Goal: Task Accomplishment & Management: Manage account settings

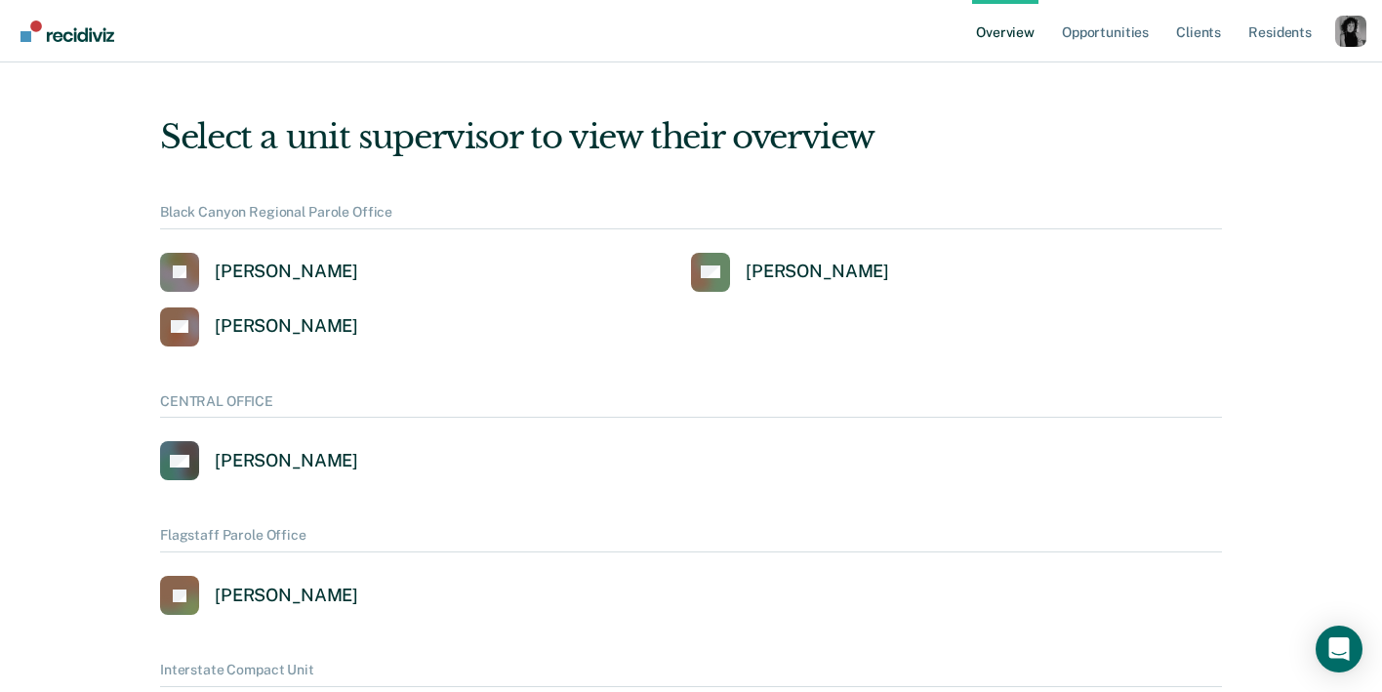
click at [1356, 29] on div "Profile dropdown button" at bounding box center [1351, 31] width 31 height 31
click at [1229, 87] on link "Profile" at bounding box center [1273, 89] width 126 height 17
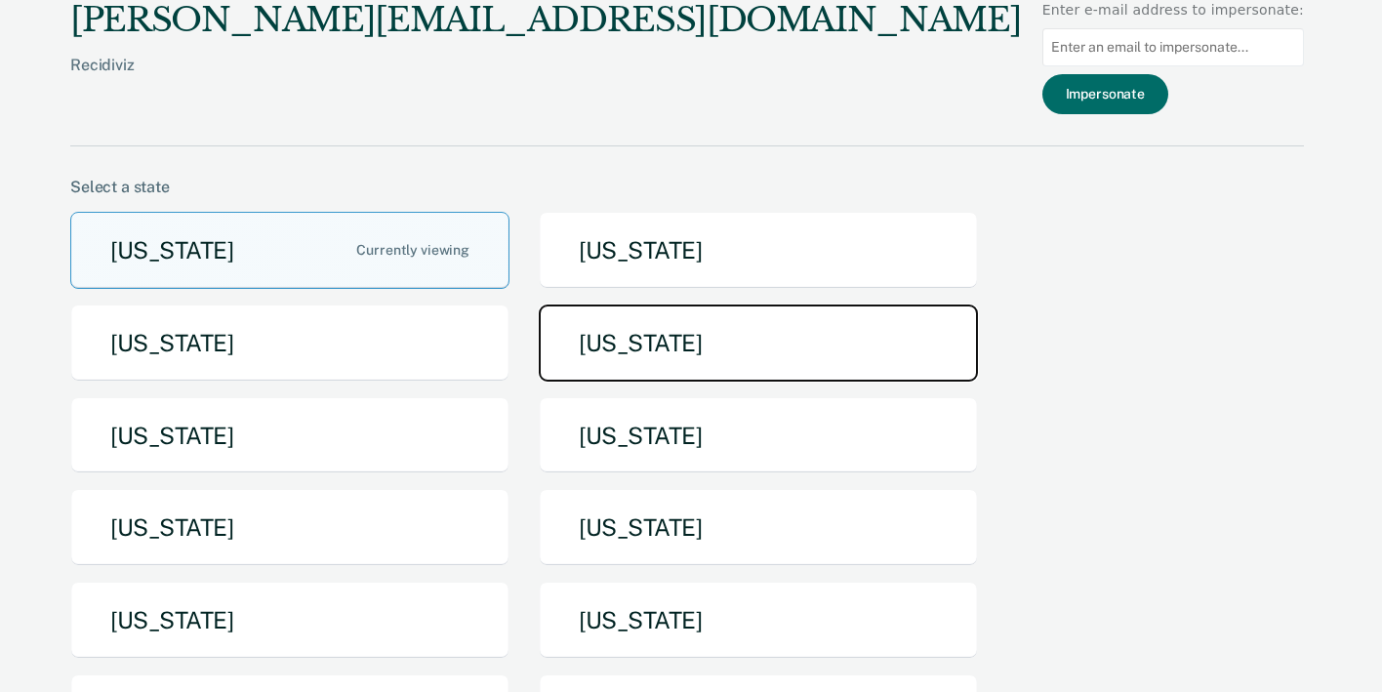
click at [603, 362] on button "[US_STATE]" at bounding box center [758, 343] width 439 height 77
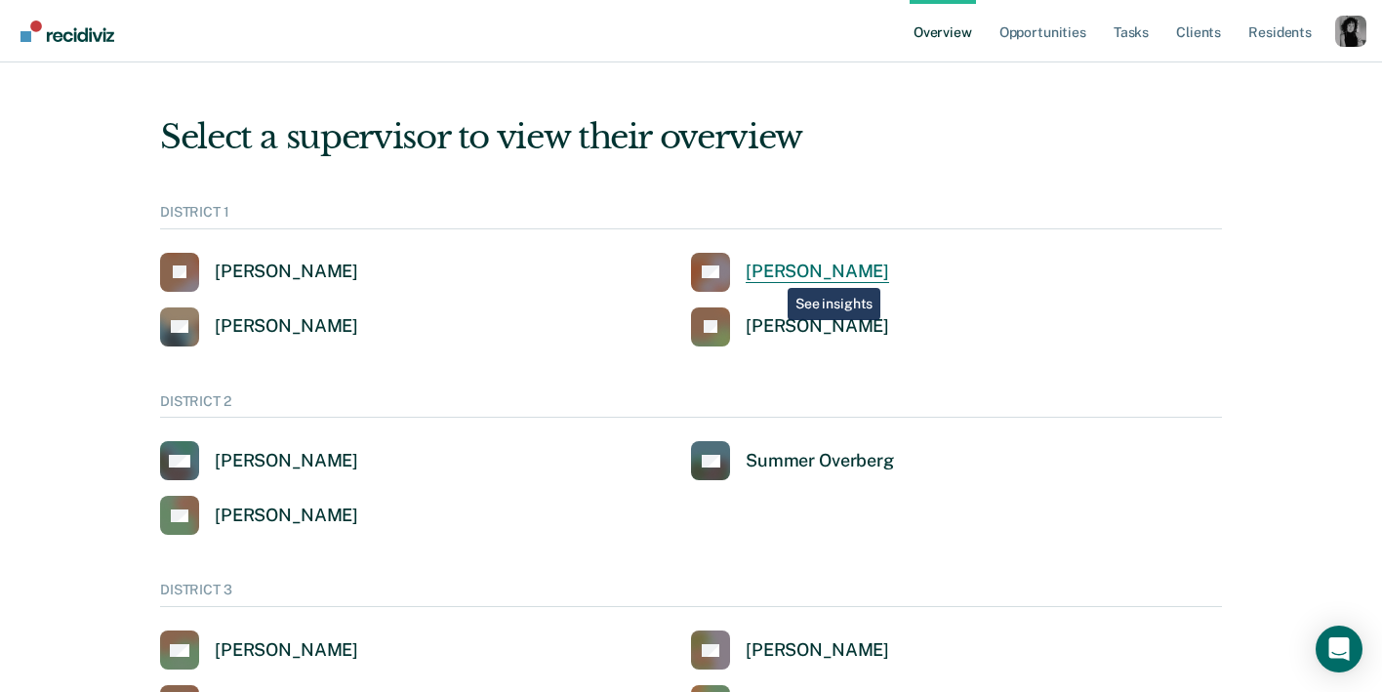
click at [773, 273] on div "[PERSON_NAME]" at bounding box center [818, 272] width 144 height 22
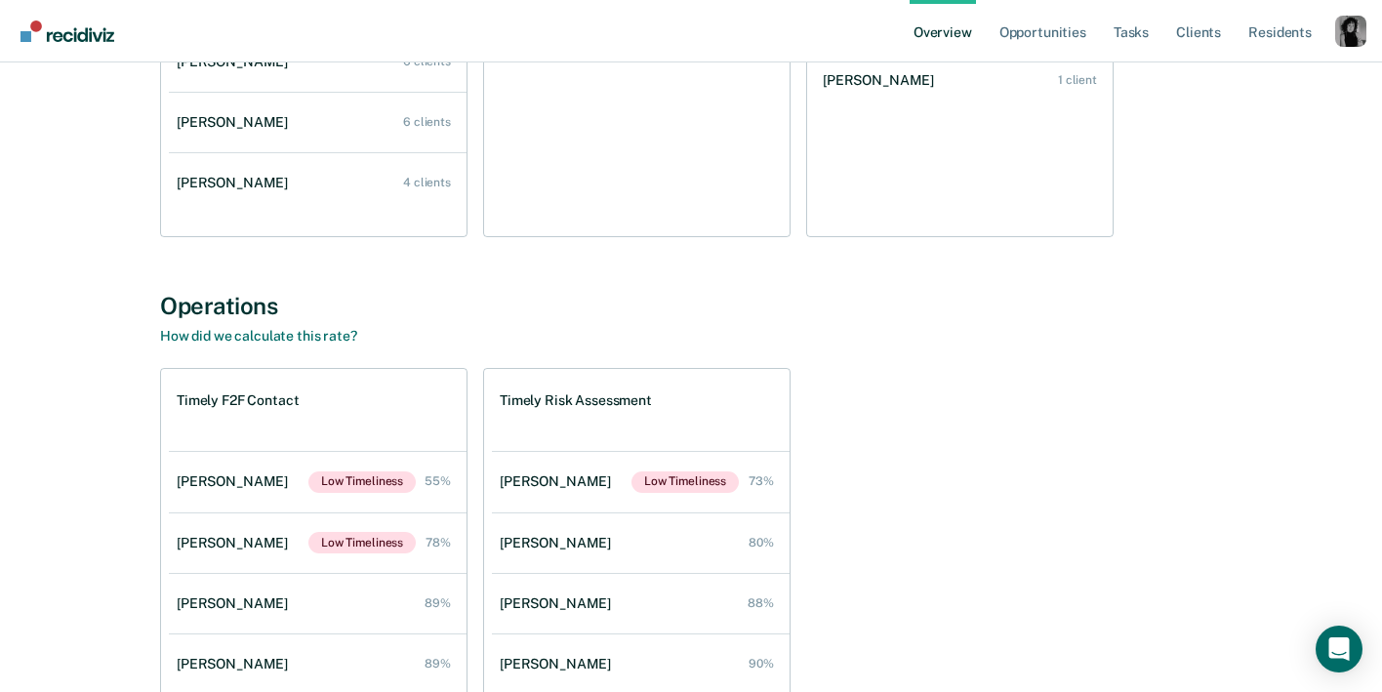
scroll to position [1700, 0]
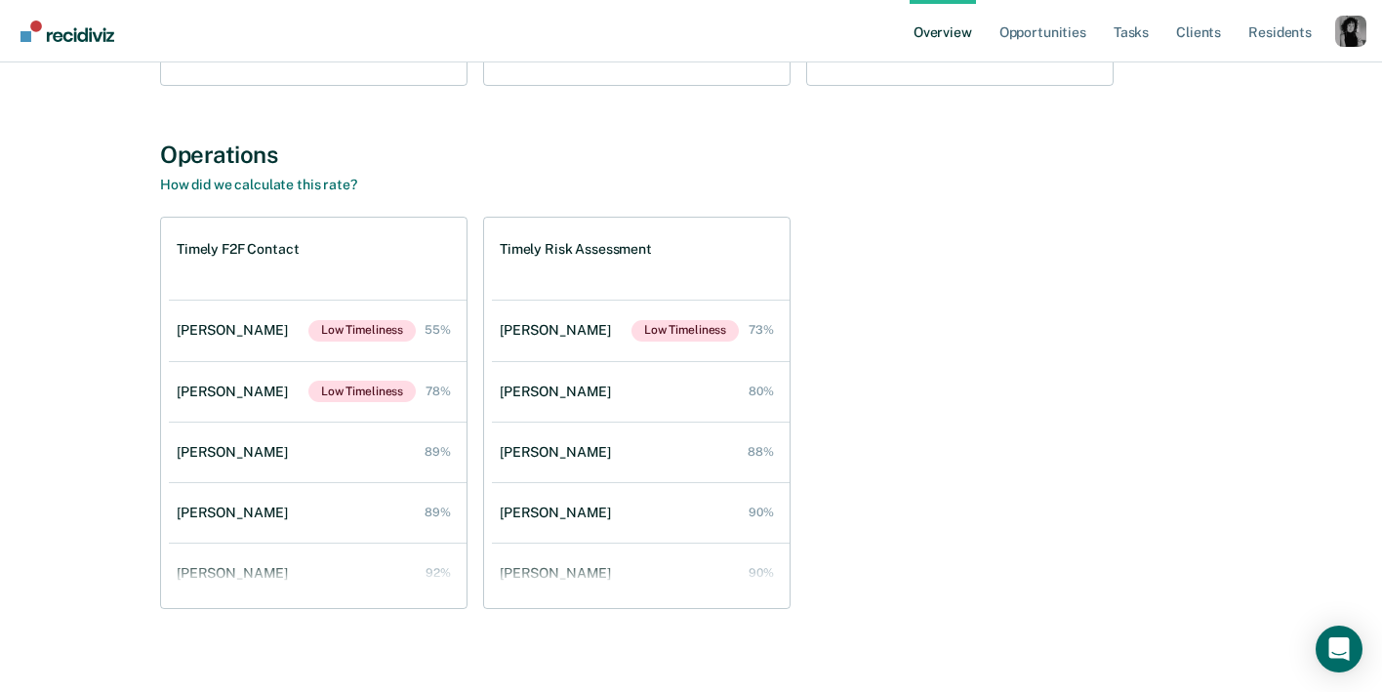
click at [948, 31] on link "Overview" at bounding box center [943, 31] width 66 height 62
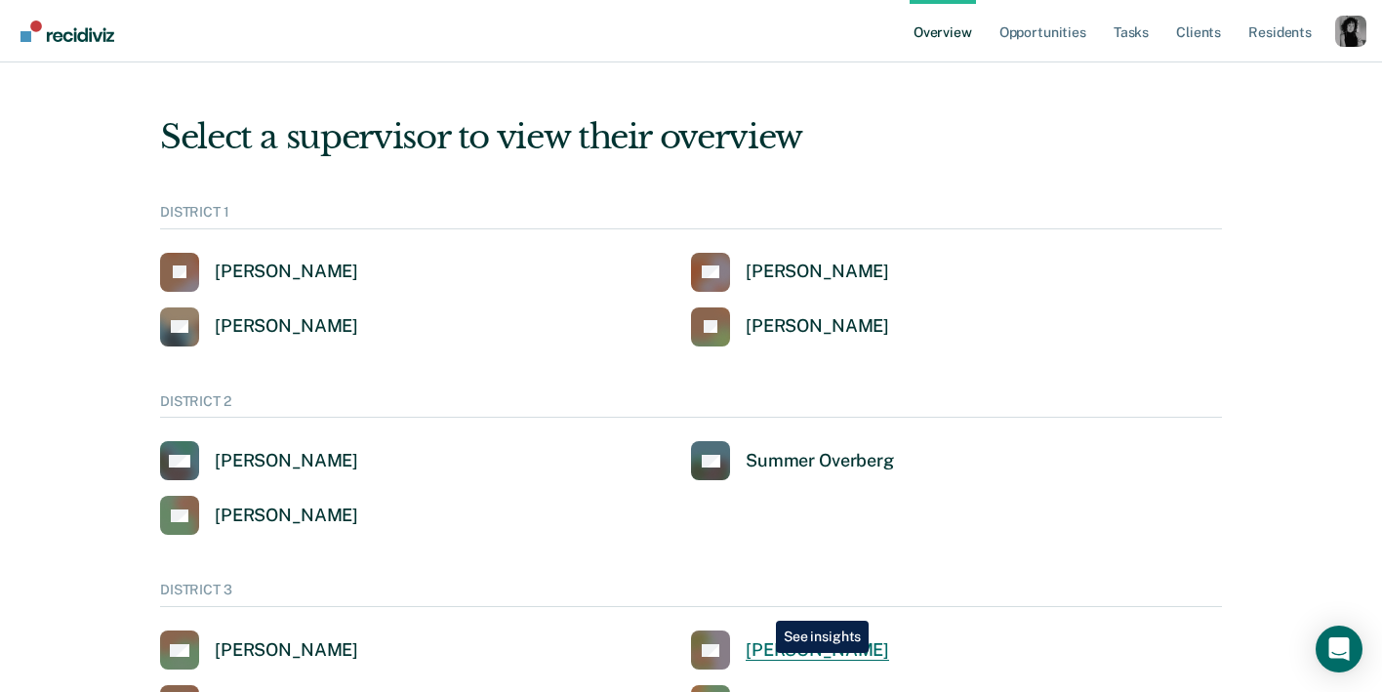
click at [762, 653] on div "[PERSON_NAME]" at bounding box center [818, 650] width 144 height 22
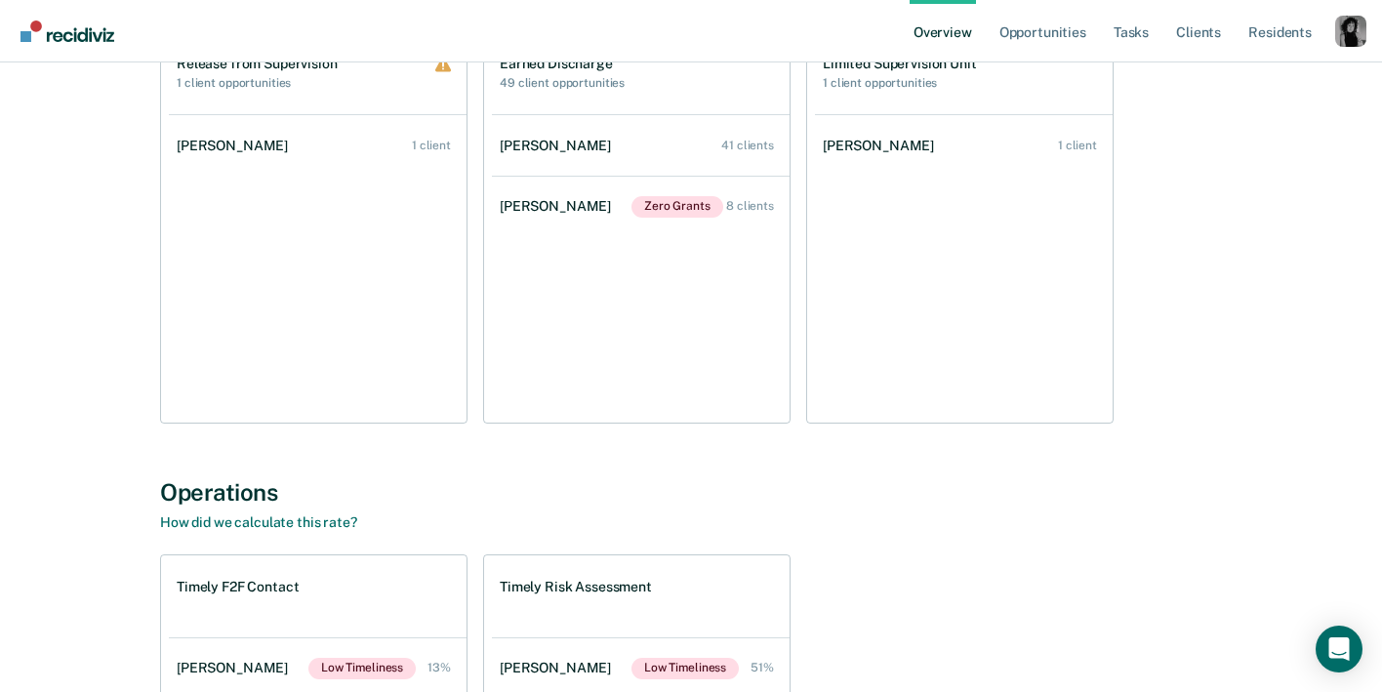
scroll to position [1408, 0]
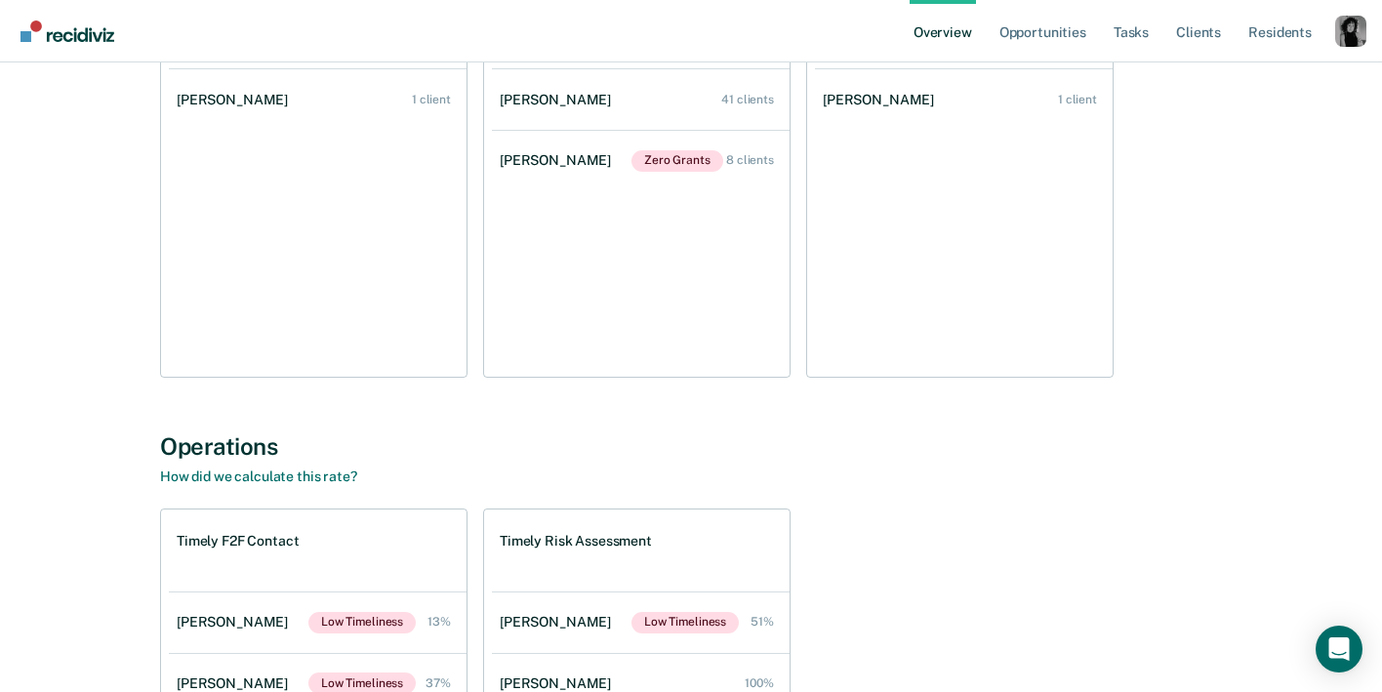
click at [1352, 26] on div "Profile dropdown button" at bounding box center [1351, 31] width 31 height 31
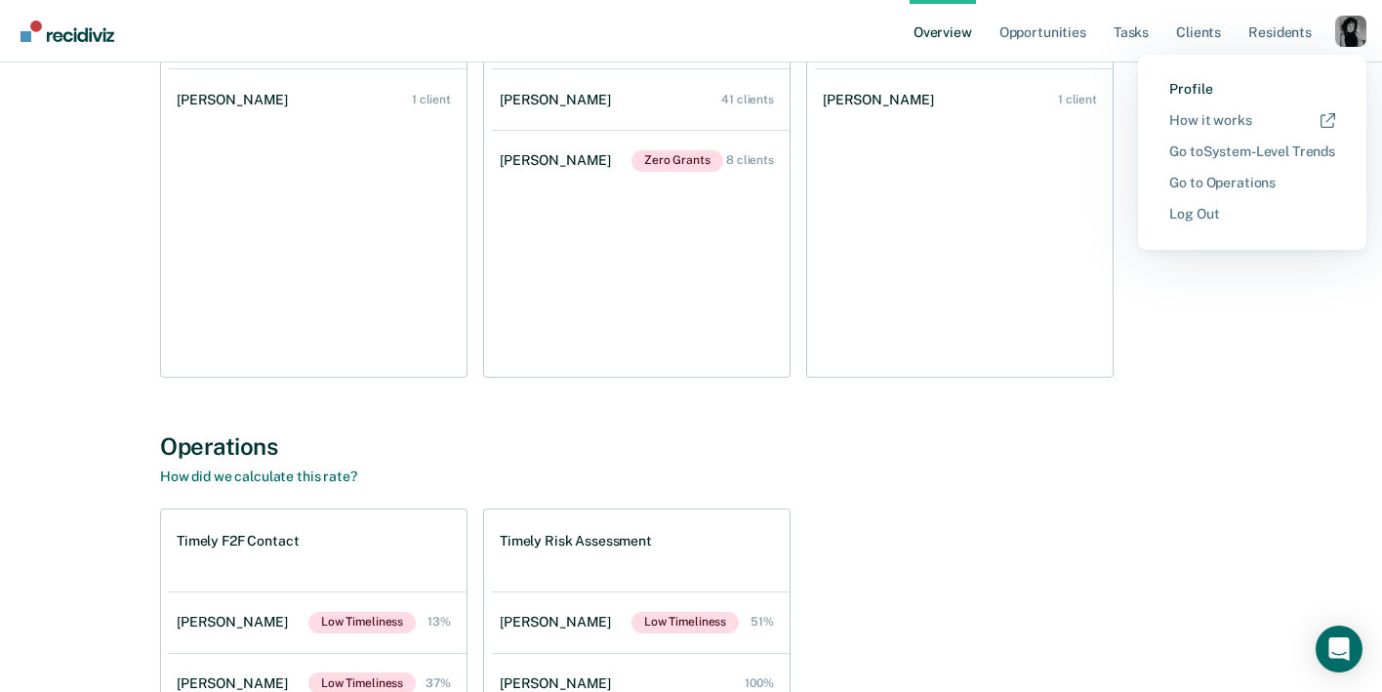
click at [1234, 86] on link "Profile" at bounding box center [1253, 89] width 166 height 17
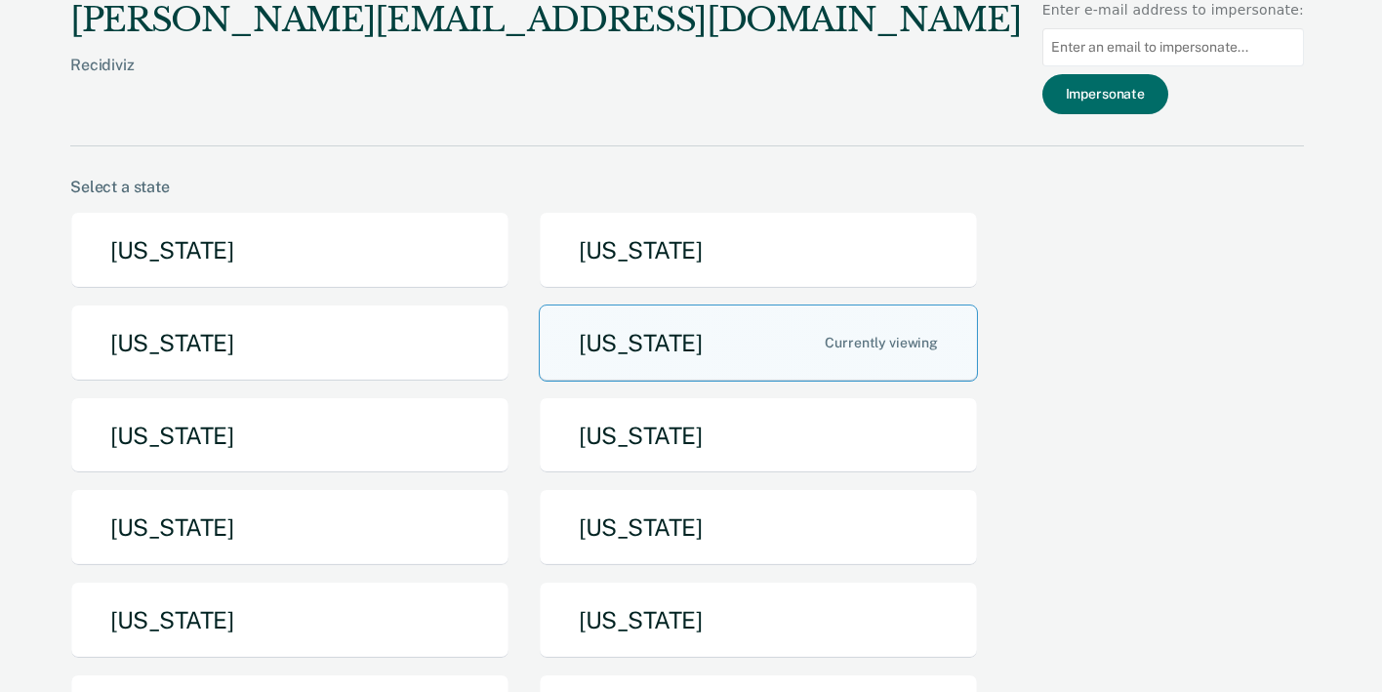
click at [1097, 48] on input at bounding box center [1174, 47] width 262 height 38
paste input "[EMAIL_ADDRESS][DOMAIN_NAME][US_STATE]"
type input "[EMAIL_ADDRESS][DOMAIN_NAME][US_STATE]"
click at [1110, 109] on button "Impersonate" at bounding box center [1106, 94] width 126 height 40
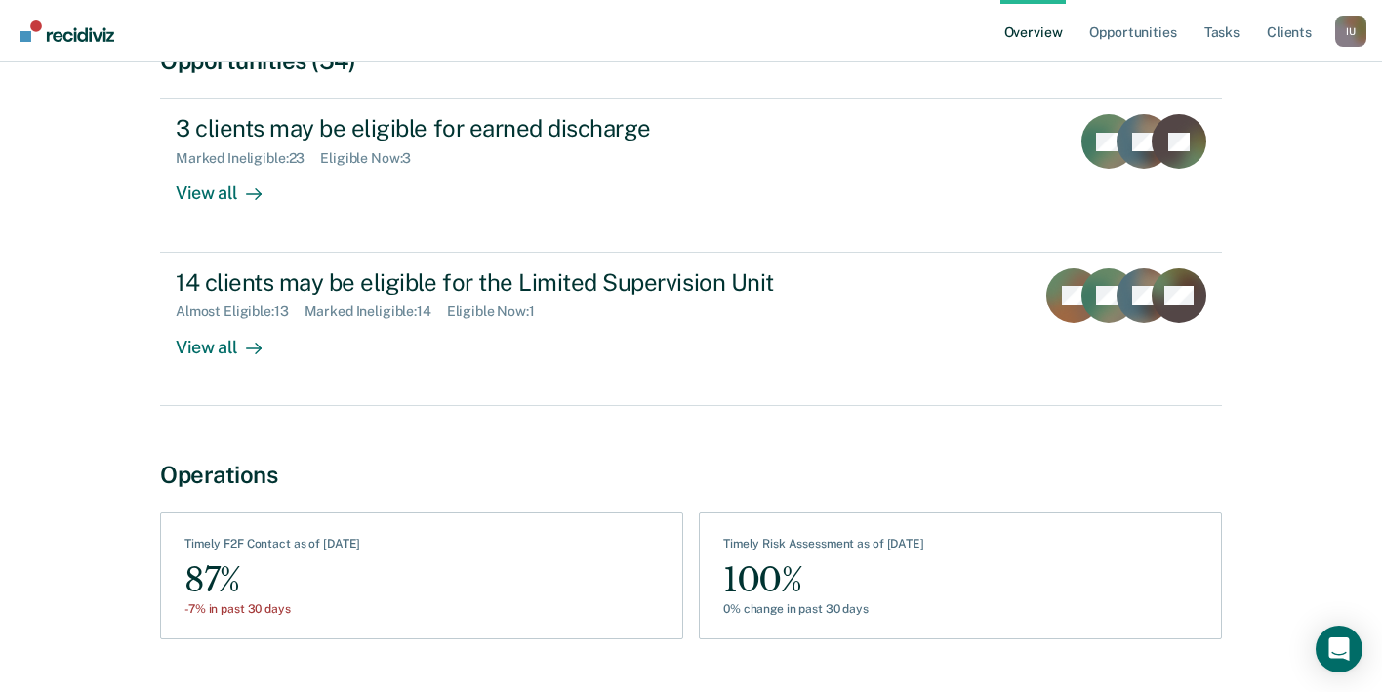
scroll to position [253, 0]
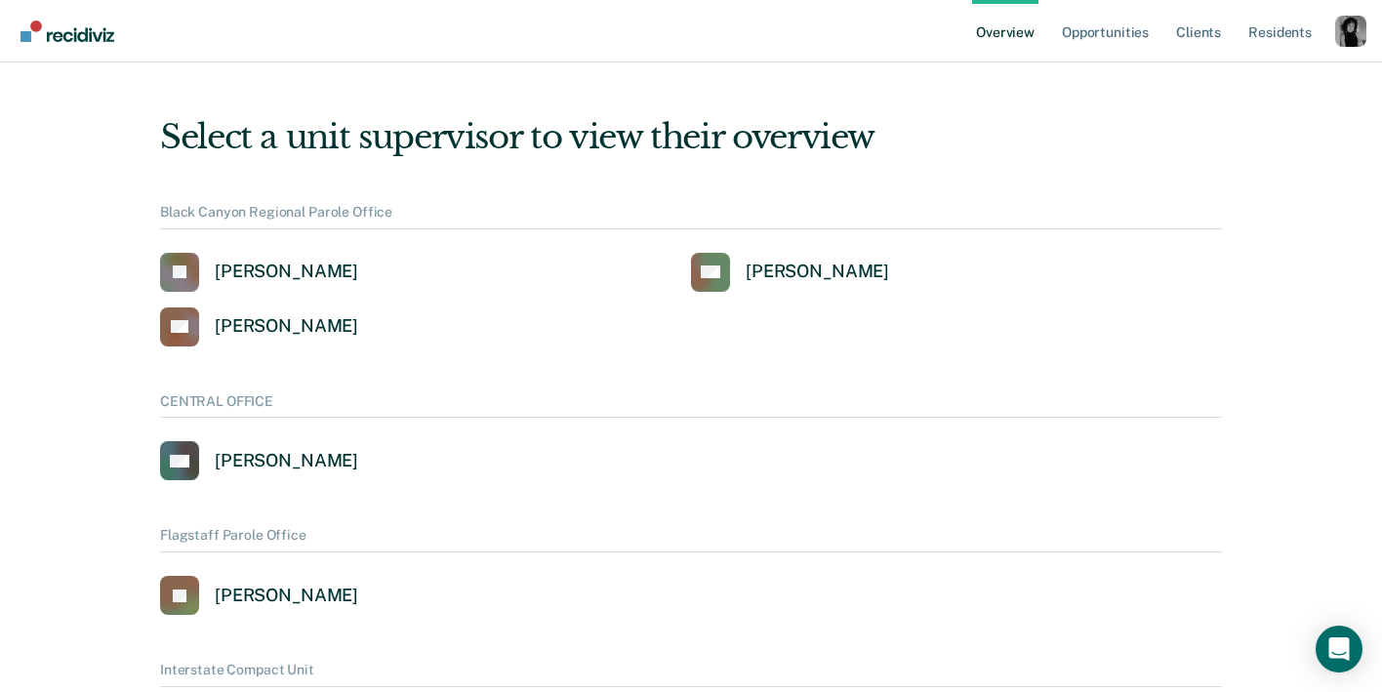
click at [1348, 21] on div "Profile dropdown button" at bounding box center [1351, 31] width 31 height 31
click at [1223, 88] on link "Profile" at bounding box center [1273, 89] width 126 height 17
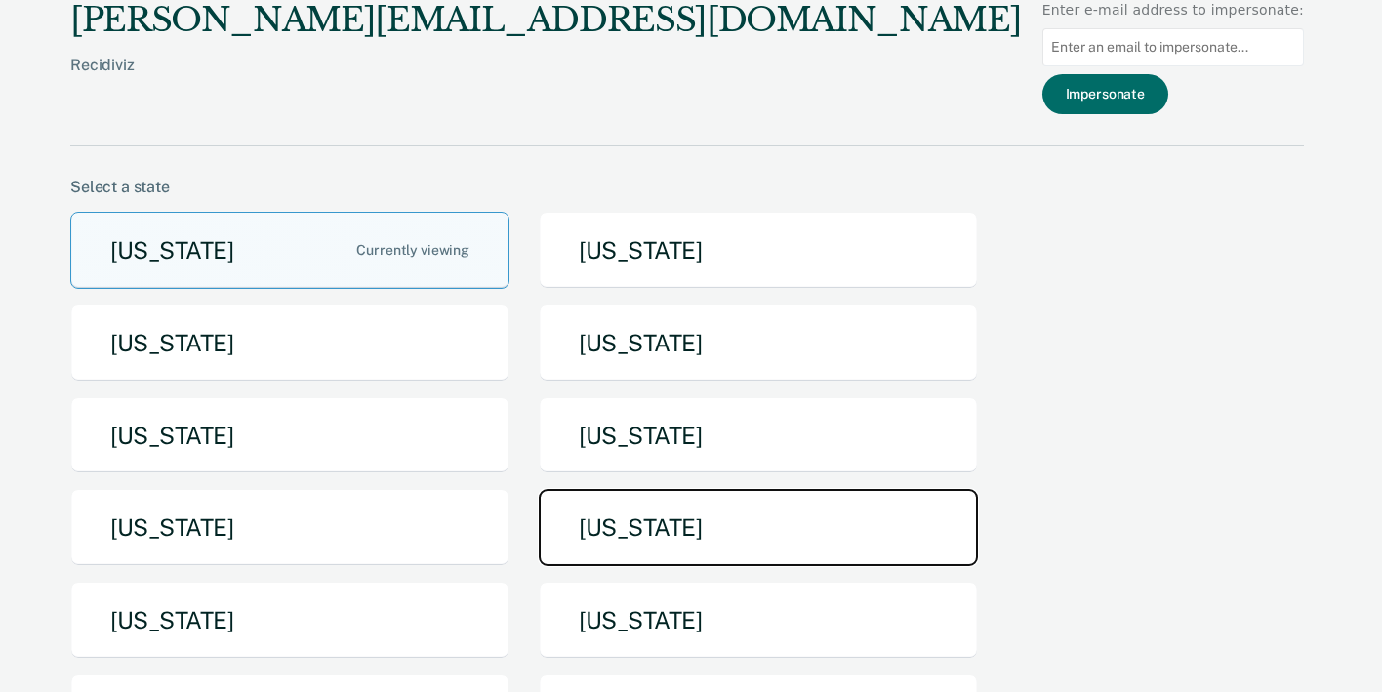
click at [661, 537] on button "[US_STATE]" at bounding box center [758, 527] width 439 height 77
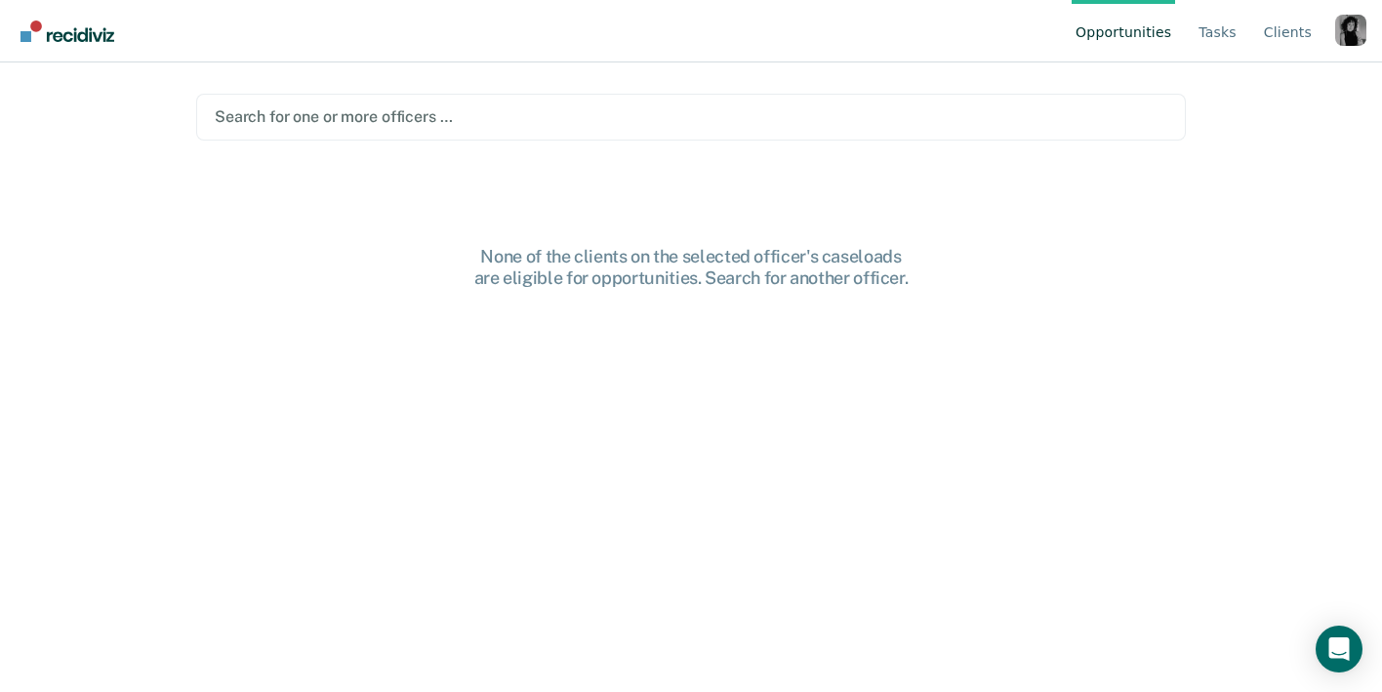
click at [1372, 48] on div "Opportunities Tasks Client s Profile How it works Log Out" at bounding box center [691, 31] width 1382 height 62
click at [1355, 39] on div "Profile dropdown button" at bounding box center [1351, 30] width 31 height 31
click at [1211, 90] on link "Profile" at bounding box center [1273, 91] width 126 height 17
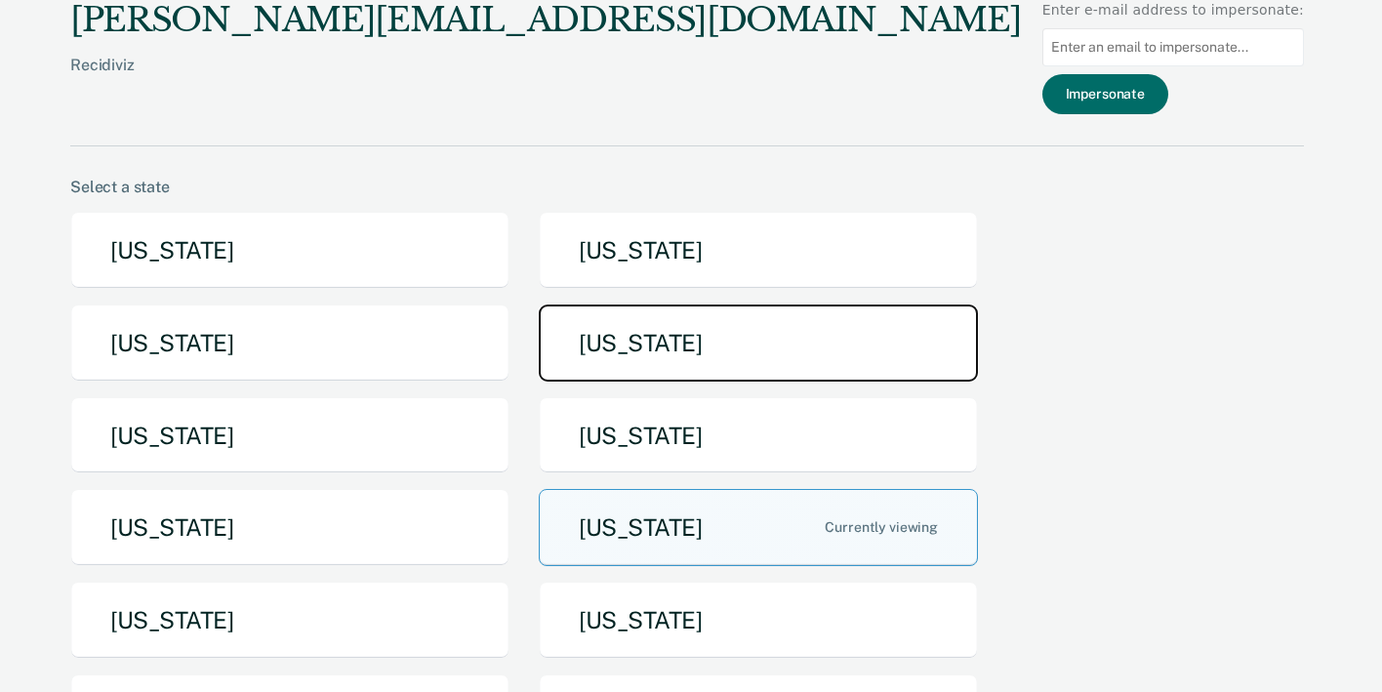
click at [639, 346] on button "[US_STATE]" at bounding box center [758, 343] width 439 height 77
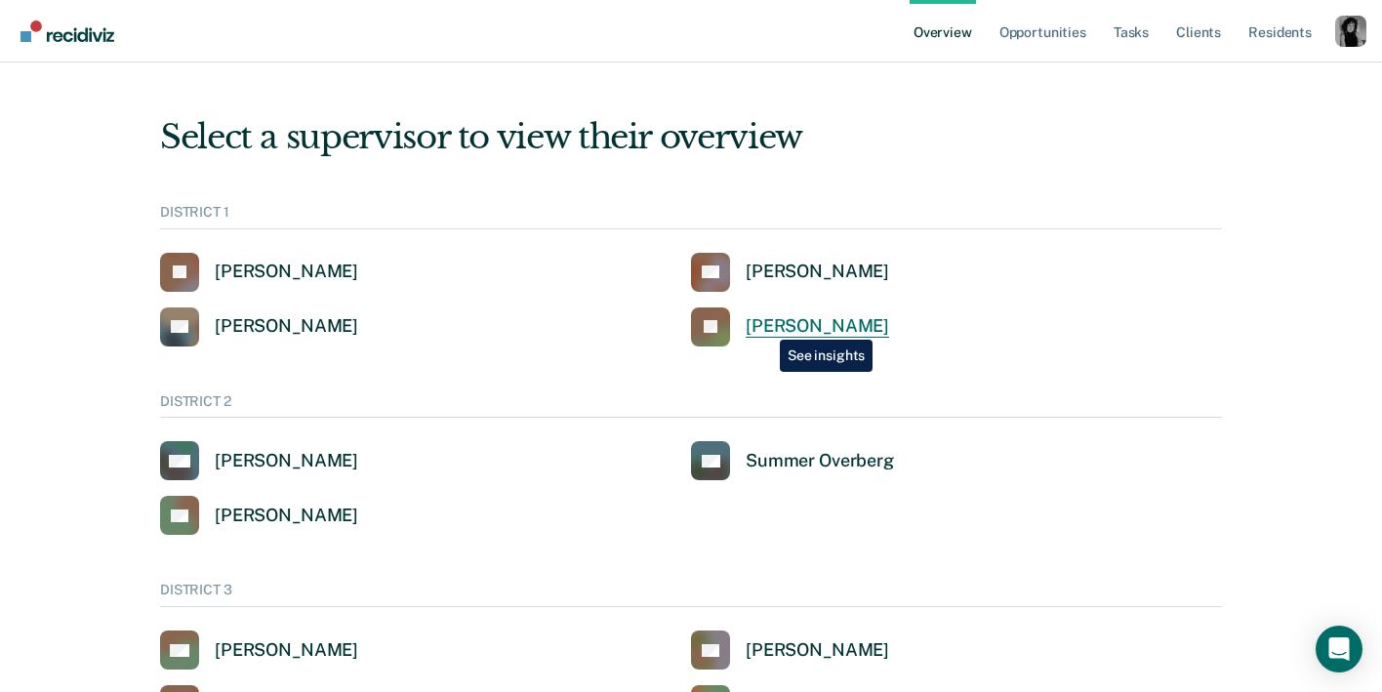
click at [765, 325] on div "[PERSON_NAME]" at bounding box center [818, 326] width 144 height 22
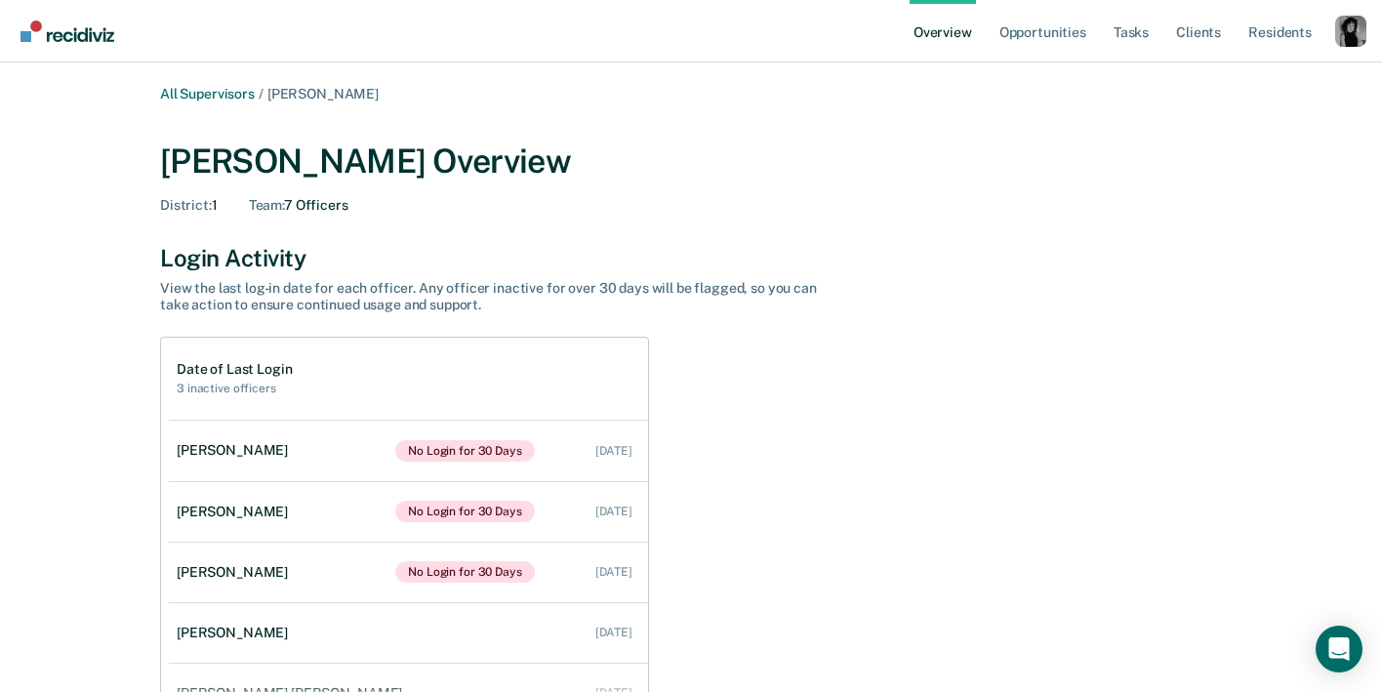
click at [1359, 38] on div "Profile dropdown button" at bounding box center [1351, 31] width 31 height 31
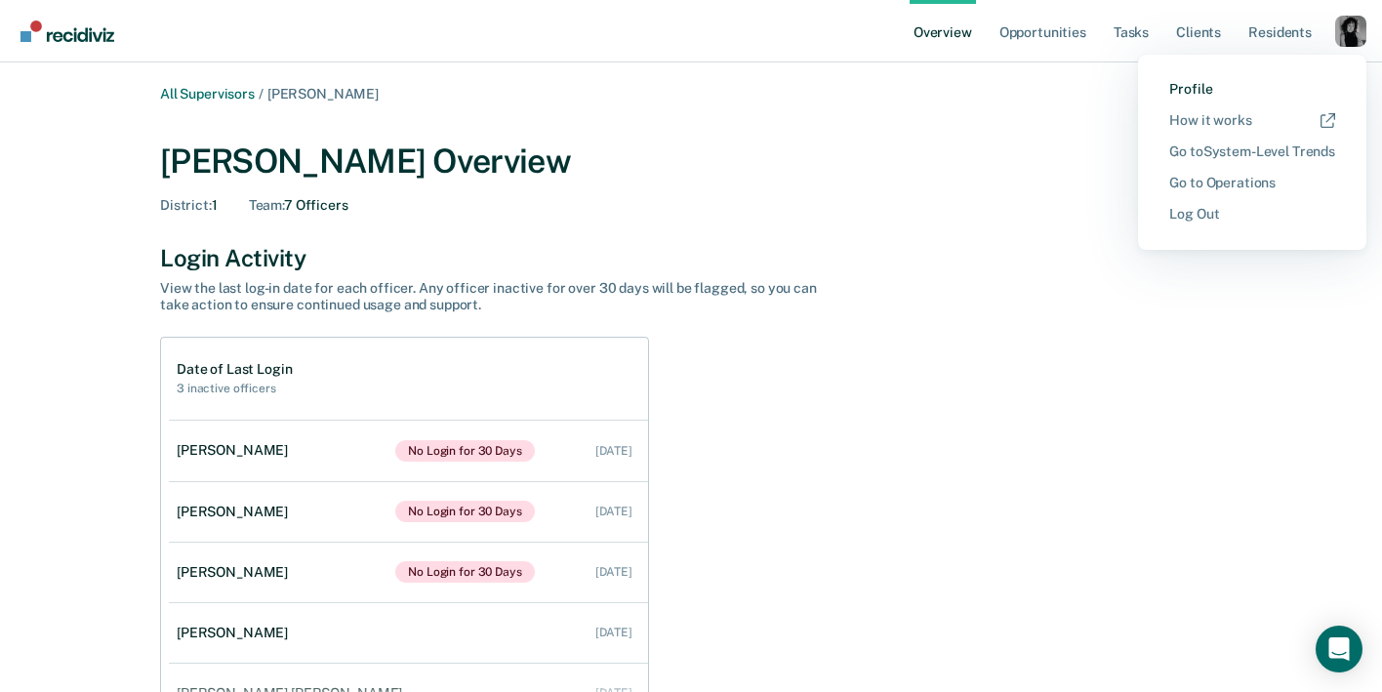
click at [1190, 90] on link "Profile" at bounding box center [1253, 89] width 166 height 17
